Goal: Use online tool/utility: Utilize a website feature to perform a specific function

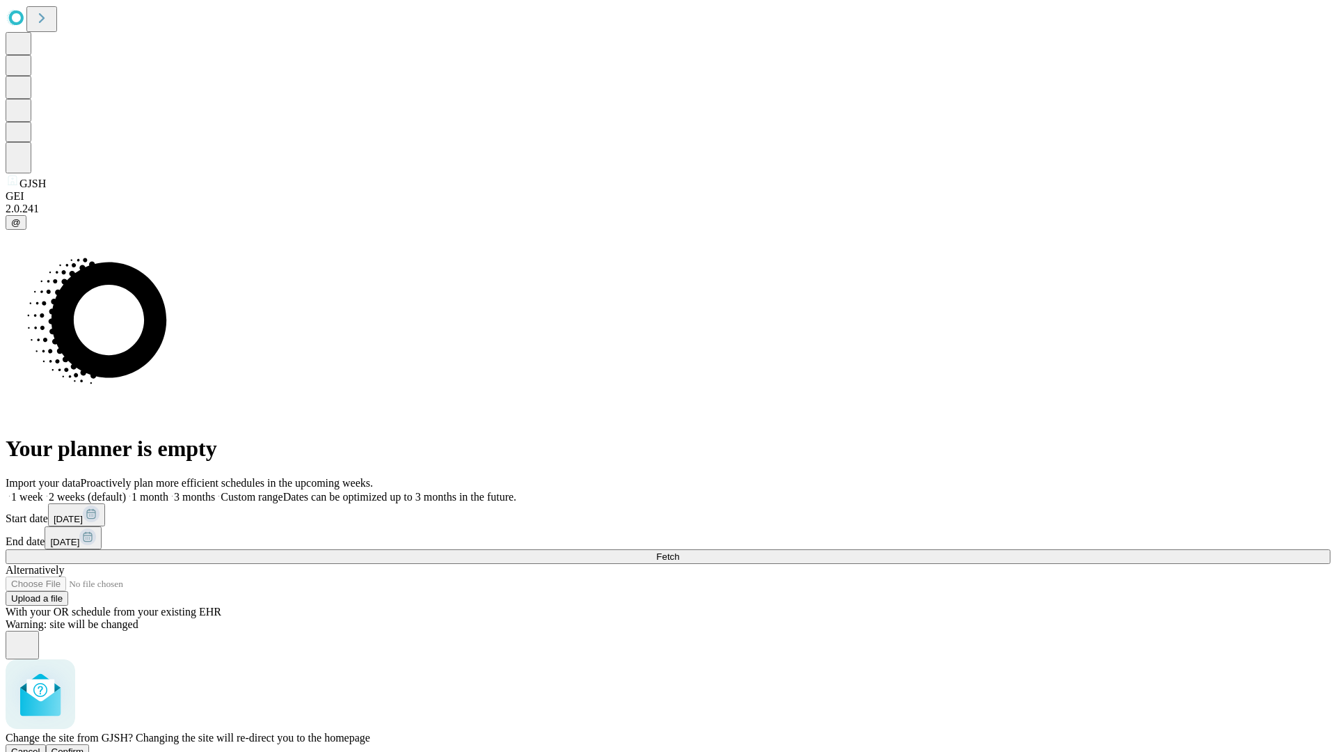
click at [84, 746] on span "Confirm" at bounding box center [68, 751] width 33 height 10
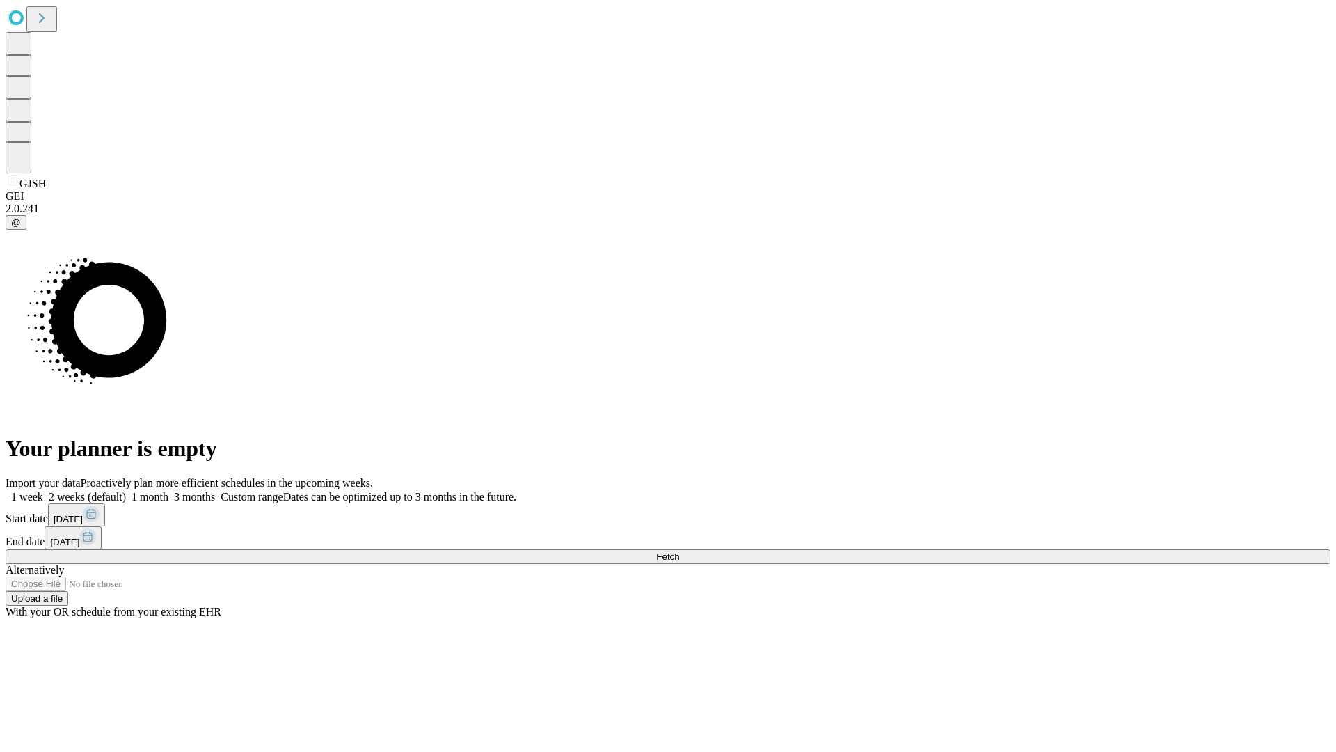
click at [43, 491] on label "1 week" at bounding box center [25, 497] width 38 height 12
click at [679, 551] on span "Fetch" at bounding box center [667, 556] width 23 height 10
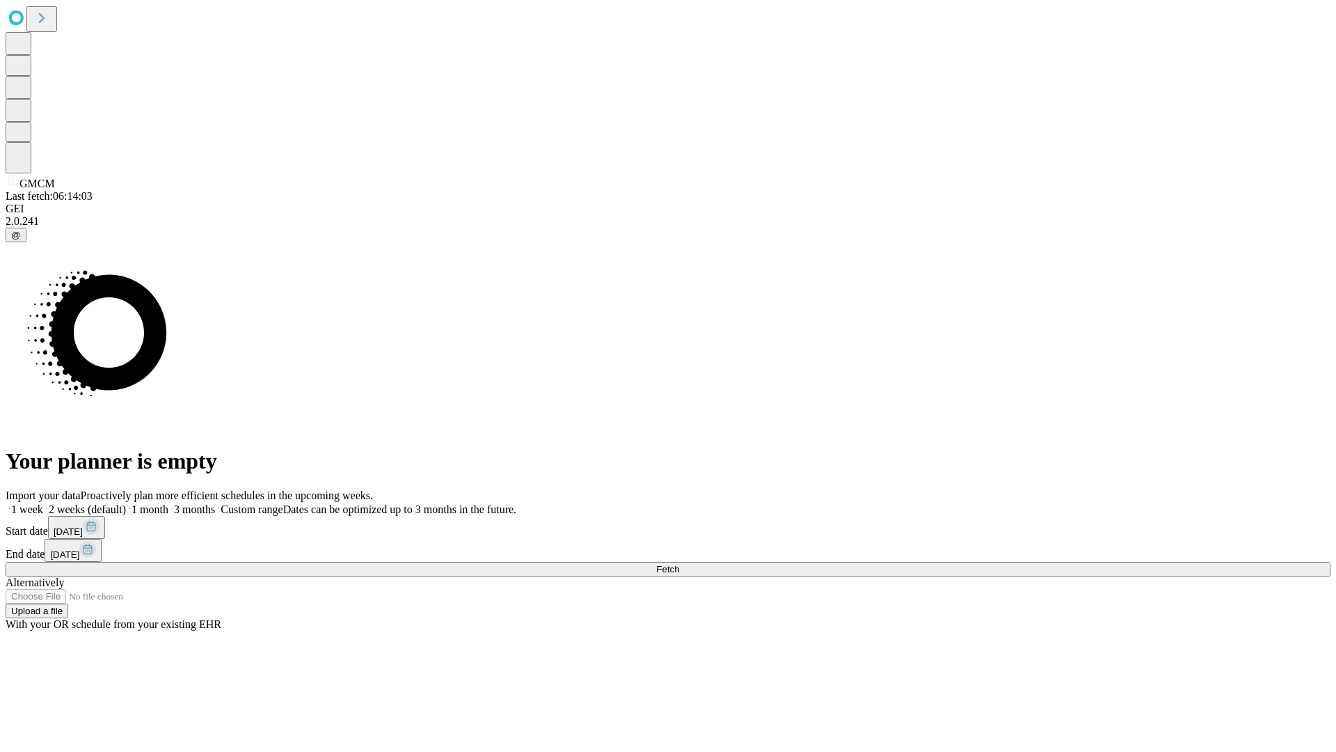
click at [43, 503] on label "1 week" at bounding box center [25, 509] width 38 height 12
click at [679, 564] on span "Fetch" at bounding box center [667, 569] width 23 height 10
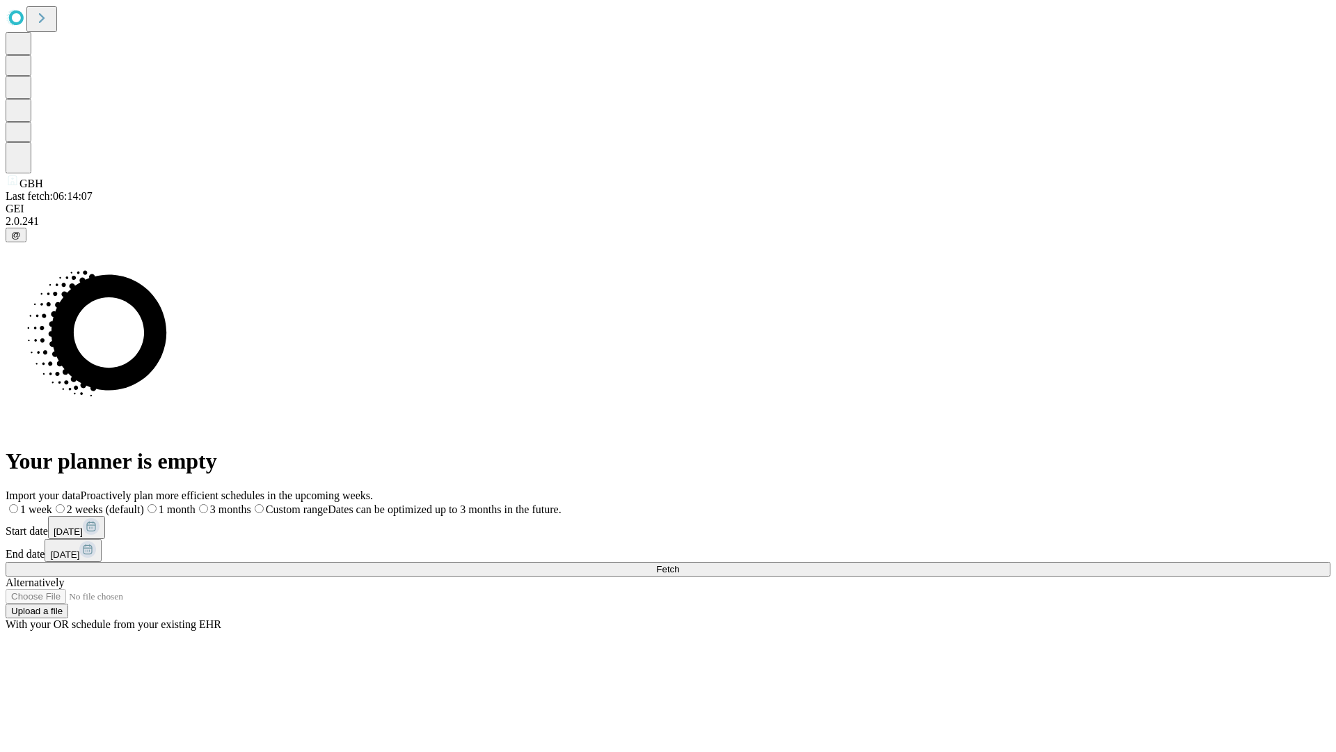
click at [52, 503] on label "1 week" at bounding box center [29, 509] width 47 height 12
click at [679, 564] on span "Fetch" at bounding box center [667, 569] width 23 height 10
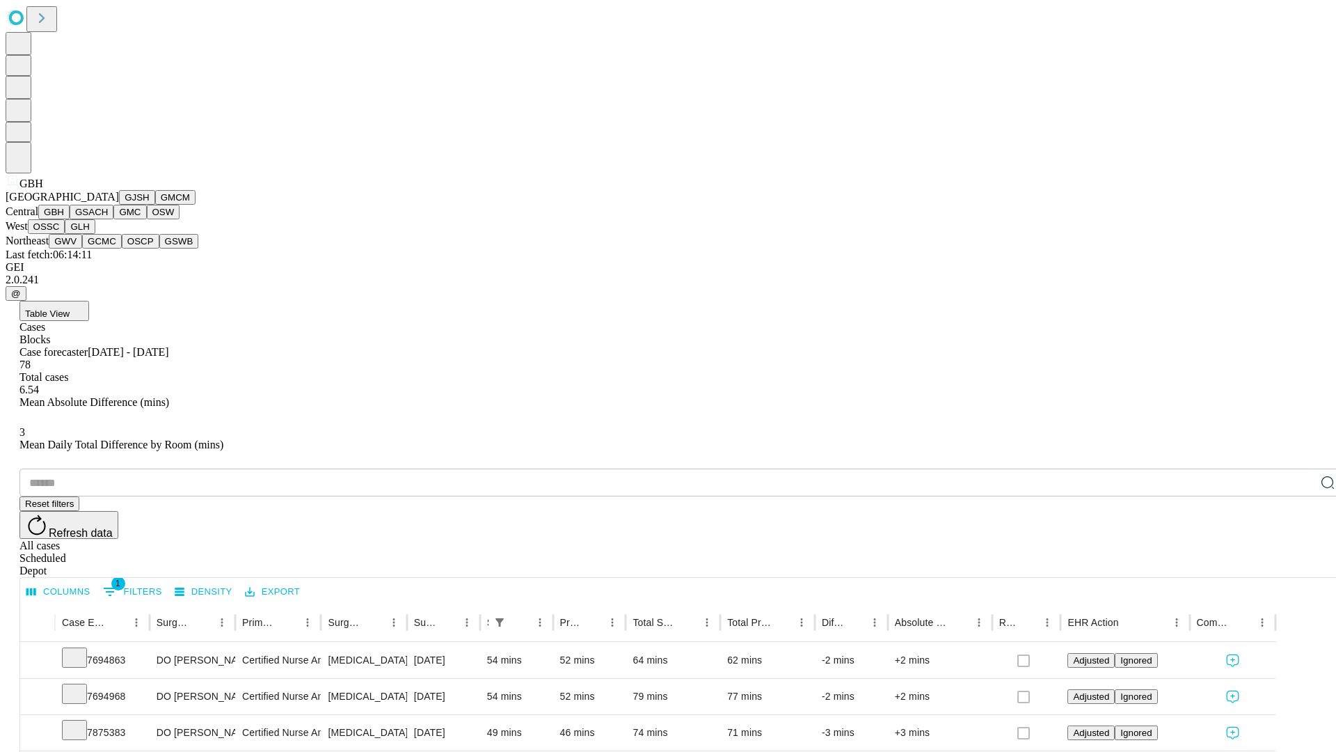
click at [108, 219] on button "GSACH" at bounding box center [92, 212] width 44 height 15
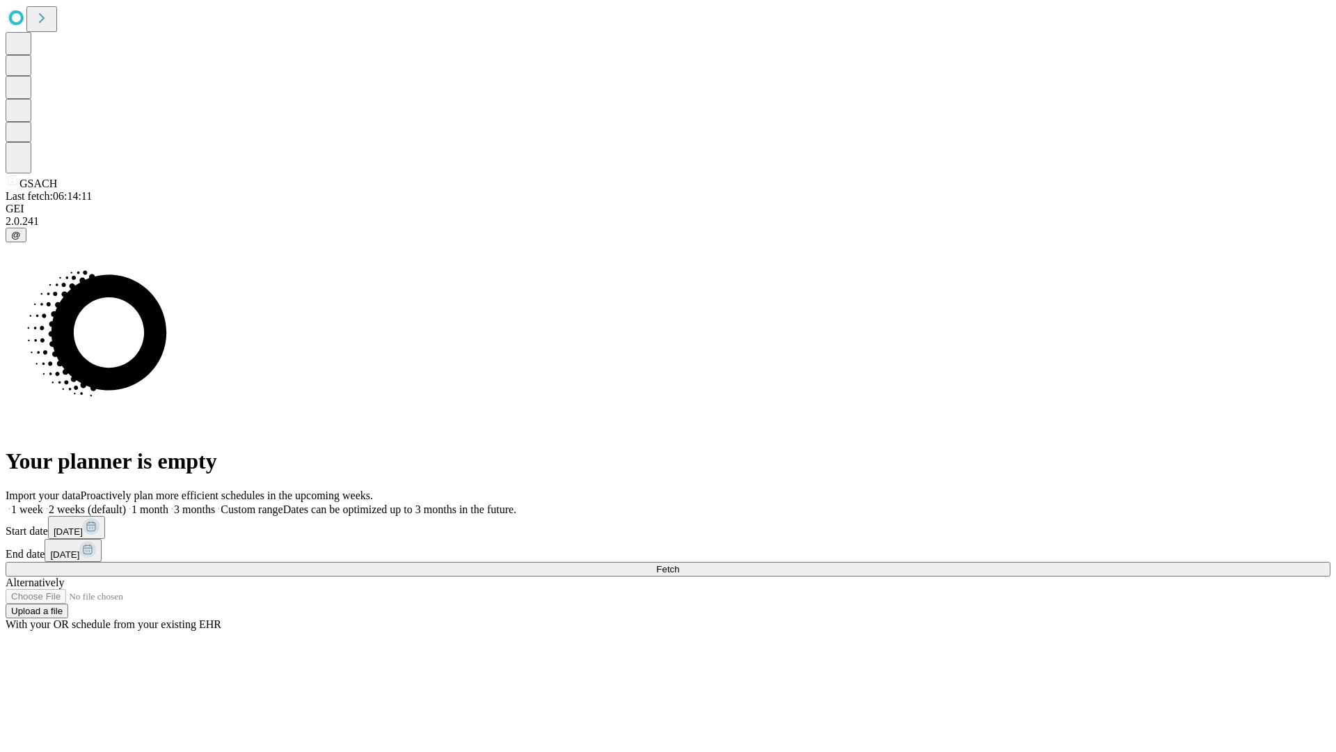
click at [43, 503] on label "1 week" at bounding box center [25, 509] width 38 height 12
click at [679, 564] on span "Fetch" at bounding box center [667, 569] width 23 height 10
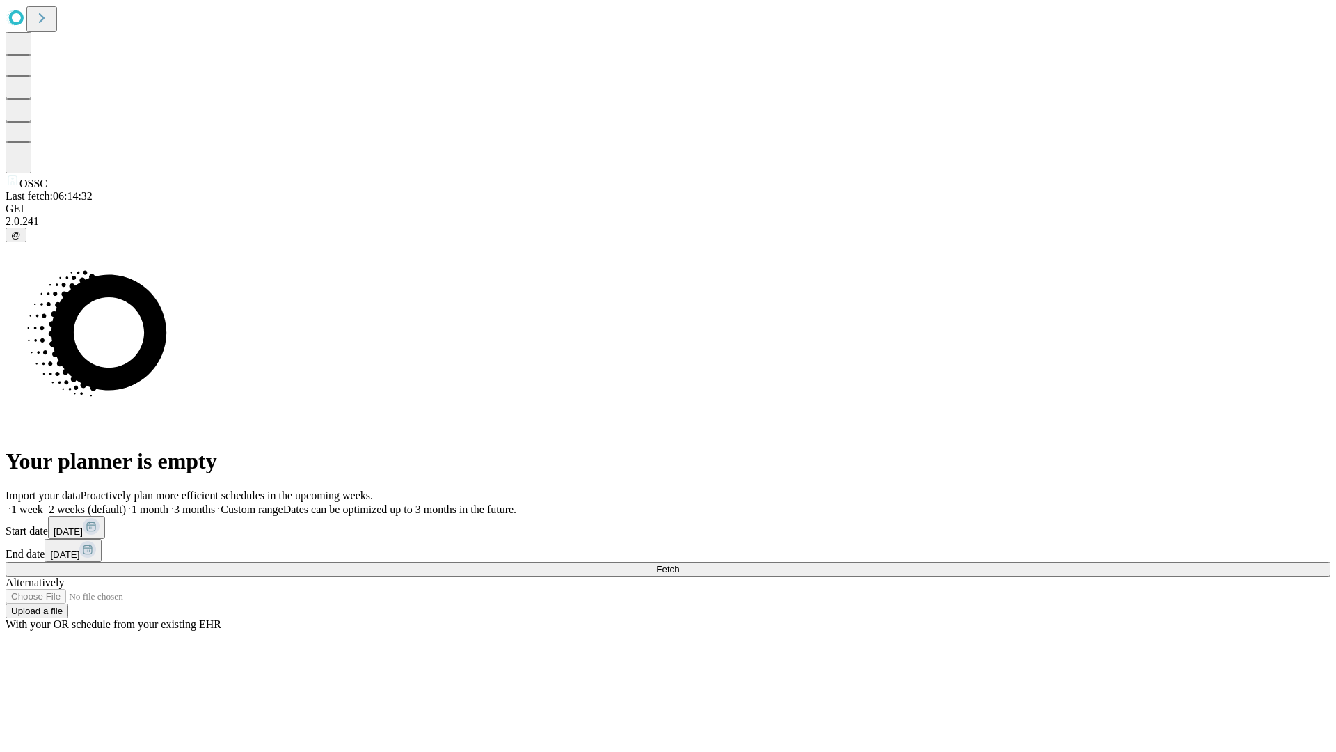
click at [43, 503] on label "1 week" at bounding box center [25, 509] width 38 height 12
click at [679, 564] on span "Fetch" at bounding box center [667, 569] width 23 height 10
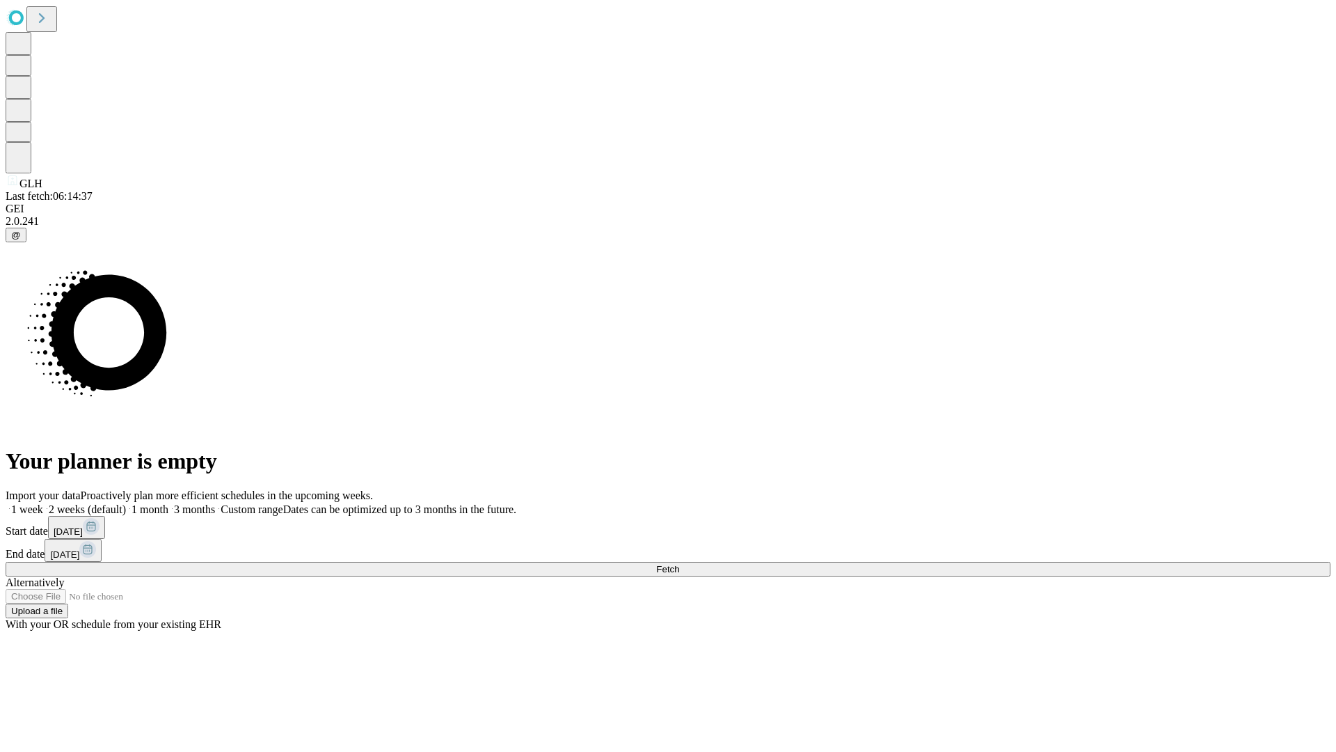
click at [43, 503] on label "1 week" at bounding box center [25, 509] width 38 height 12
click at [679, 564] on span "Fetch" at bounding box center [667, 569] width 23 height 10
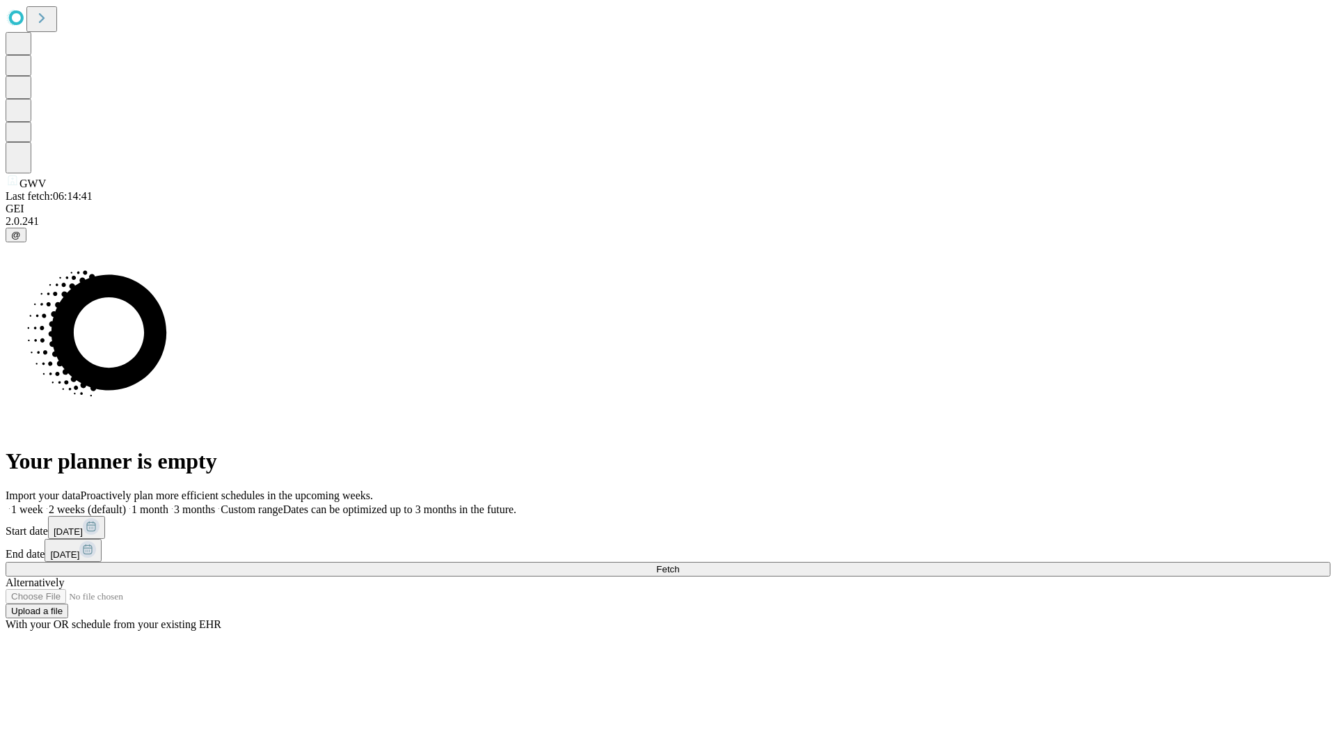
click at [43, 503] on label "1 week" at bounding box center [25, 509] width 38 height 12
click at [679, 564] on span "Fetch" at bounding box center [667, 569] width 23 height 10
